Goal: Navigation & Orientation: Find specific page/section

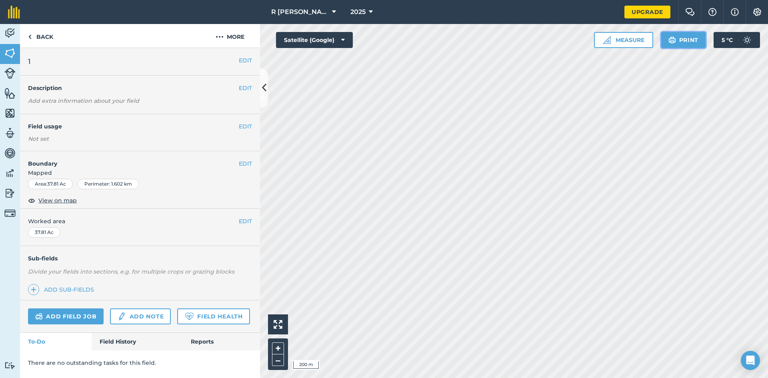
click at [673, 39] on img at bounding box center [672, 40] width 8 height 10
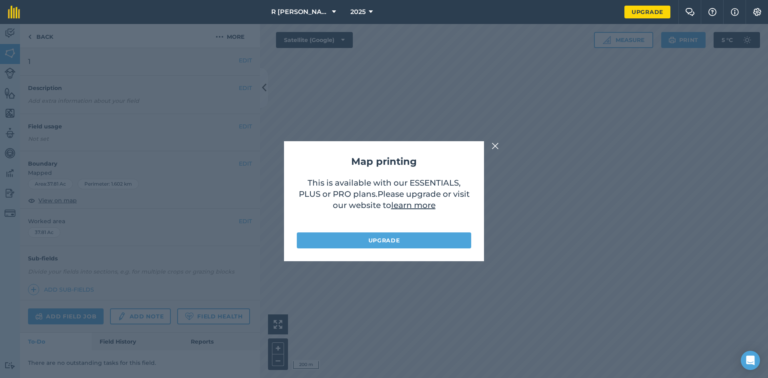
click at [495, 146] on img at bounding box center [494, 146] width 7 height 10
